Goal: Find specific page/section: Find specific page/section

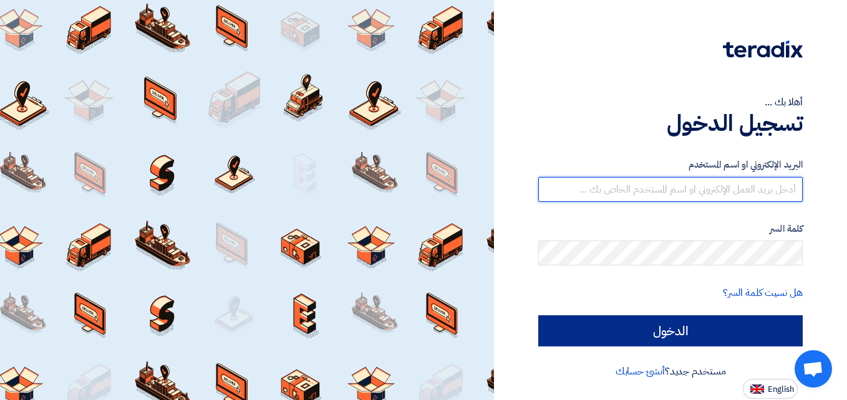
type input "[PERSON_NAME][EMAIL_ADDRESS][DOMAIN_NAME]"
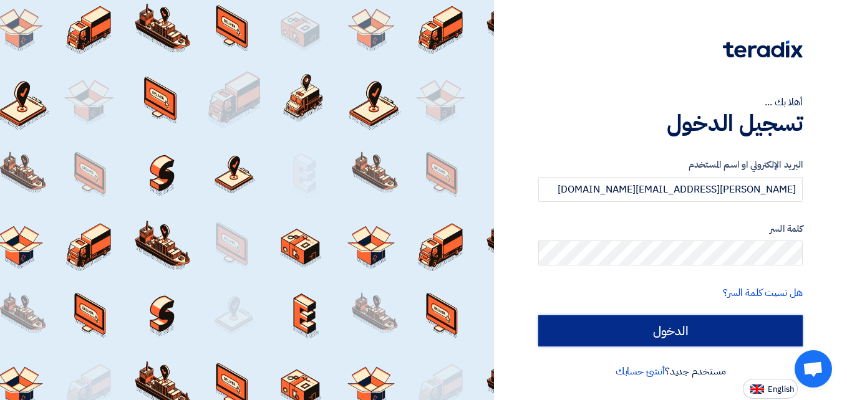
click at [683, 329] on input "الدخول" at bounding box center [670, 331] width 264 height 31
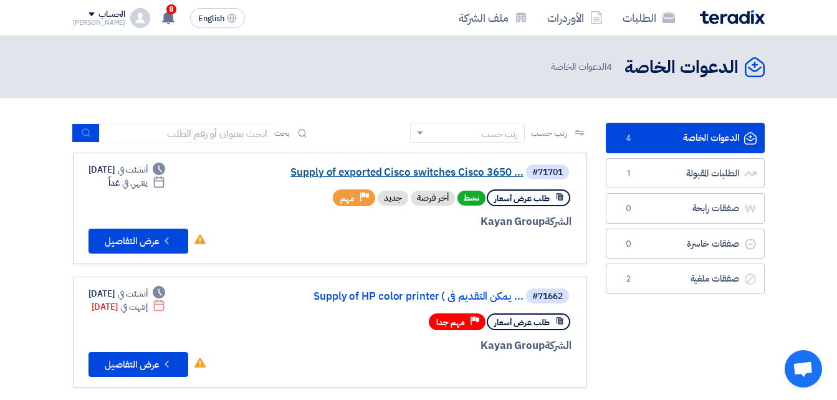
click at [475, 176] on link "Supply of exported Cisco switches Cisco 3650 ..." at bounding box center [398, 172] width 249 height 11
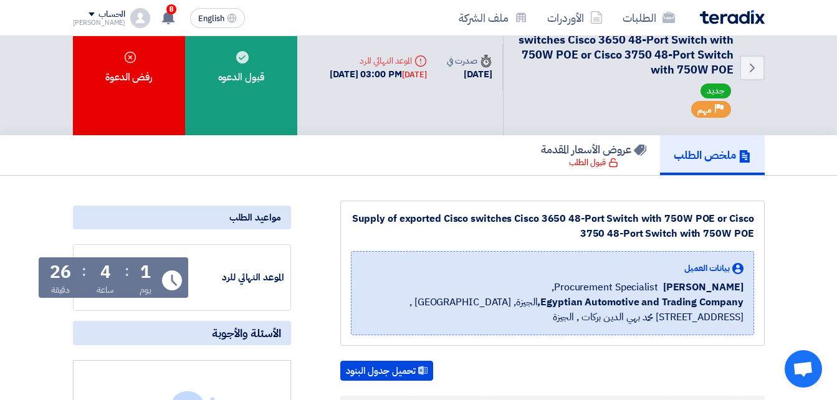
scroll to position [14, 0]
